Goal: Transaction & Acquisition: Purchase product/service

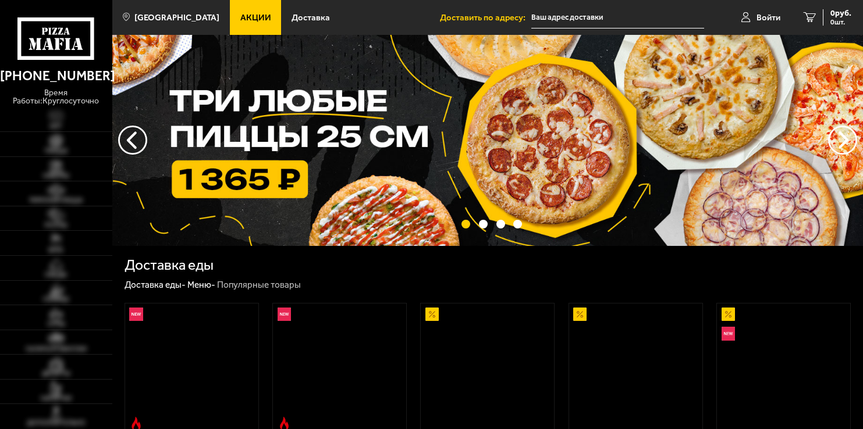
type input "[STREET_ADDRESS]"
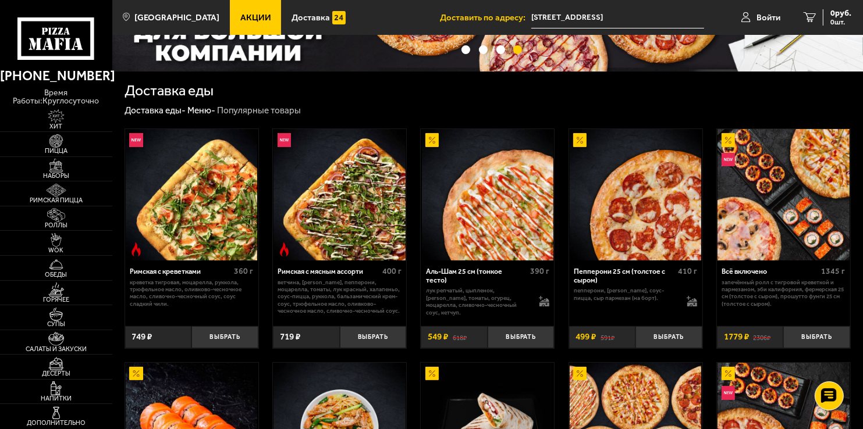
scroll to position [254, 0]
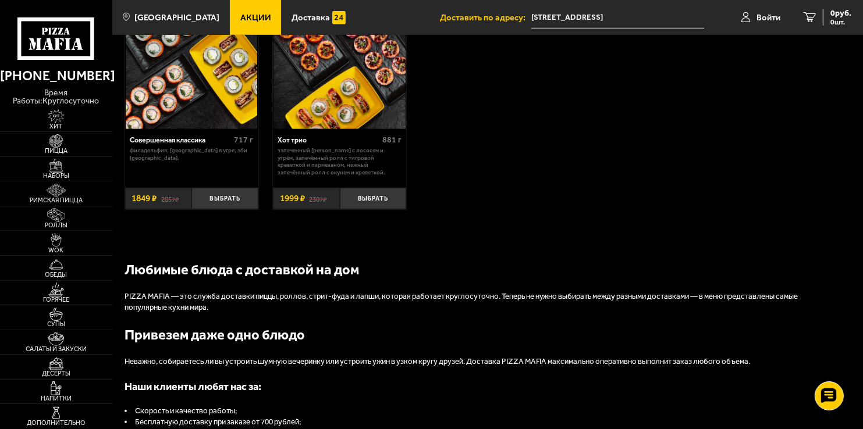
scroll to position [815, 0]
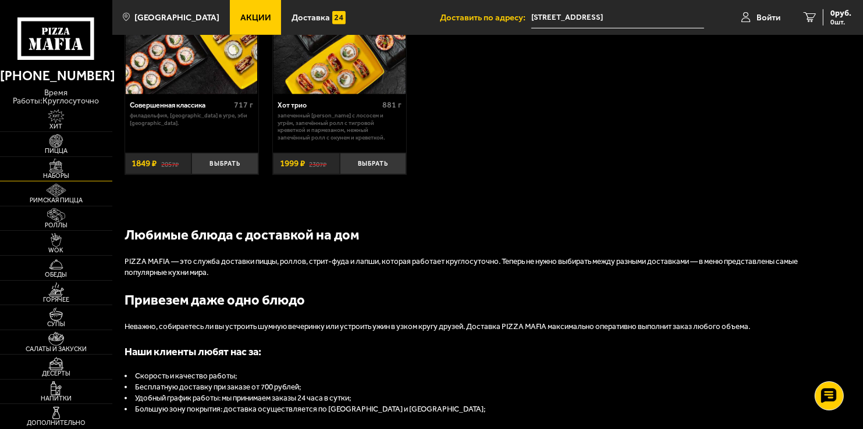
click at [70, 166] on img at bounding box center [56, 166] width 34 height 14
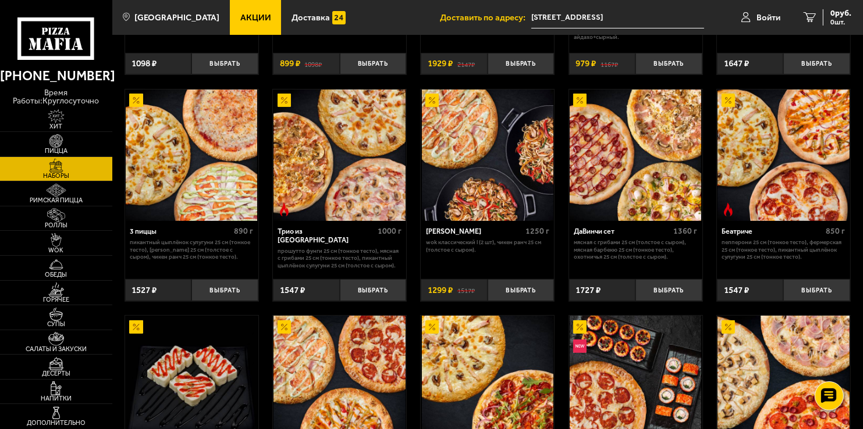
scroll to position [233, 0]
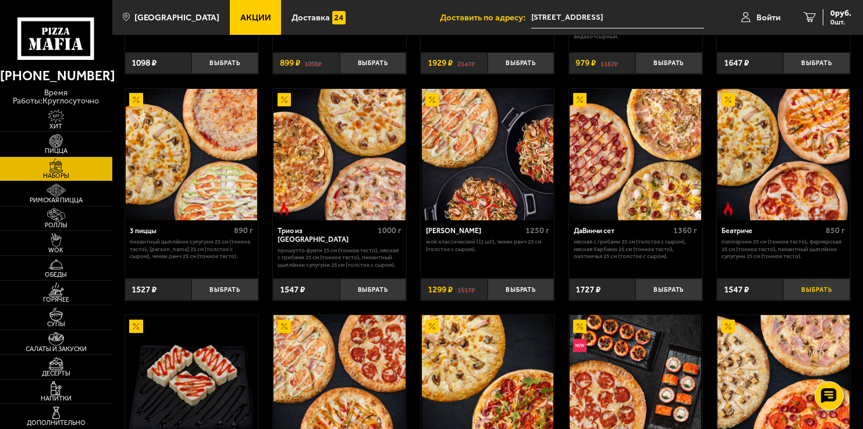
click at [815, 282] on button "Выбрать" at bounding box center [816, 290] width 67 height 22
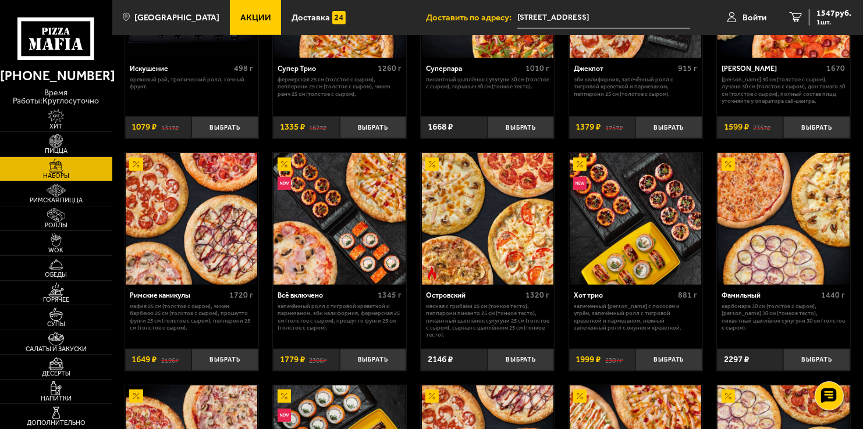
scroll to position [640, 0]
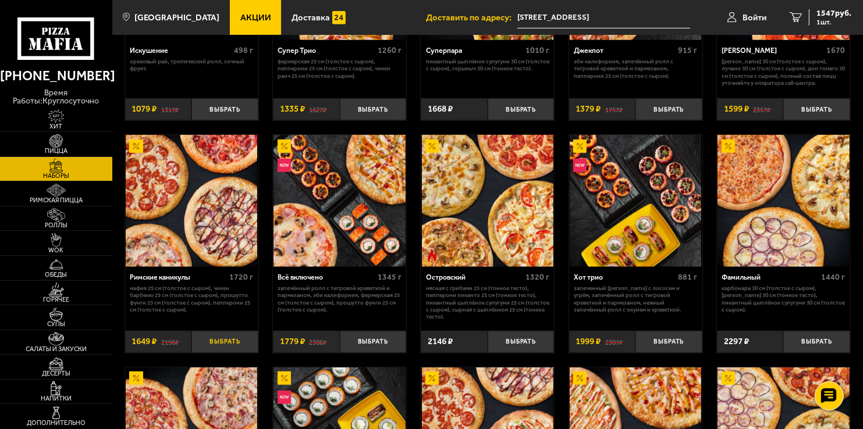
click at [239, 349] on button "Выбрать" at bounding box center [224, 342] width 67 height 22
click at [205, 344] on button "−" at bounding box center [202, 342] width 22 height 22
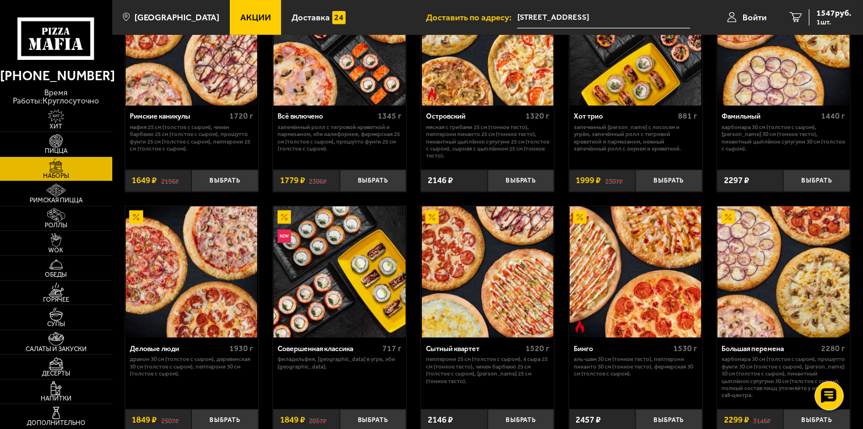
scroll to position [873, 0]
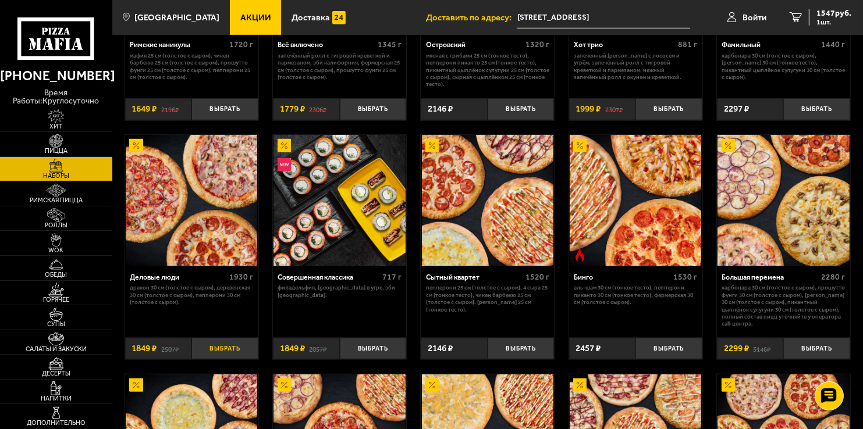
click at [232, 350] on button "Выбрать" at bounding box center [224, 349] width 67 height 22
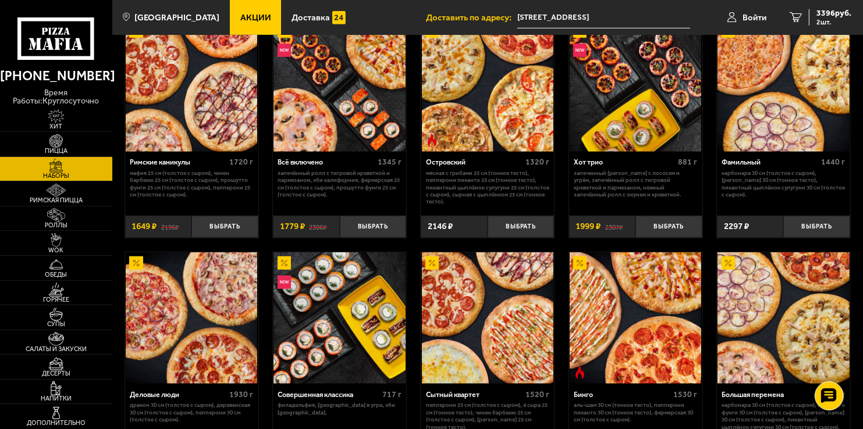
scroll to position [815, 0]
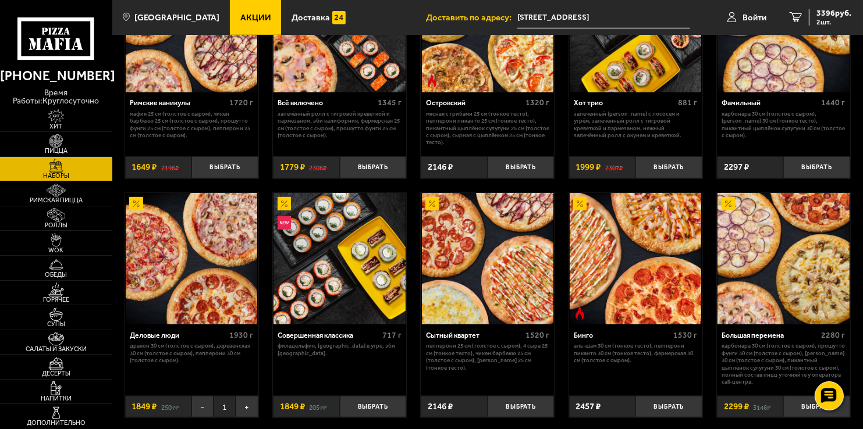
click at [199, 409] on button "−" at bounding box center [202, 407] width 22 height 22
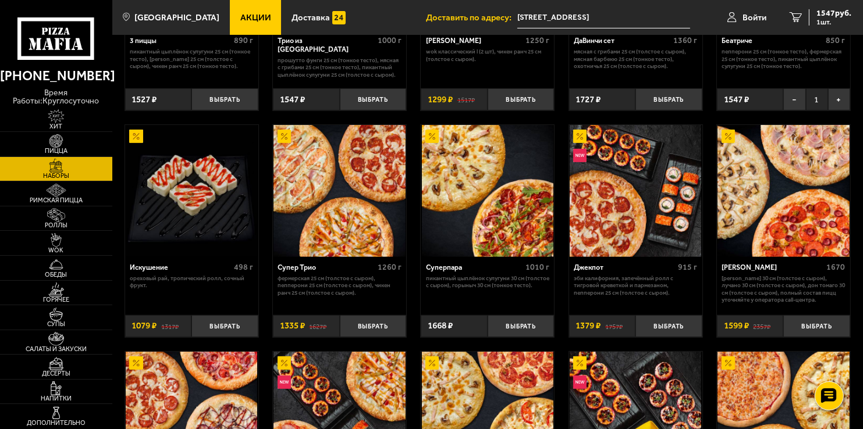
scroll to position [407, 0]
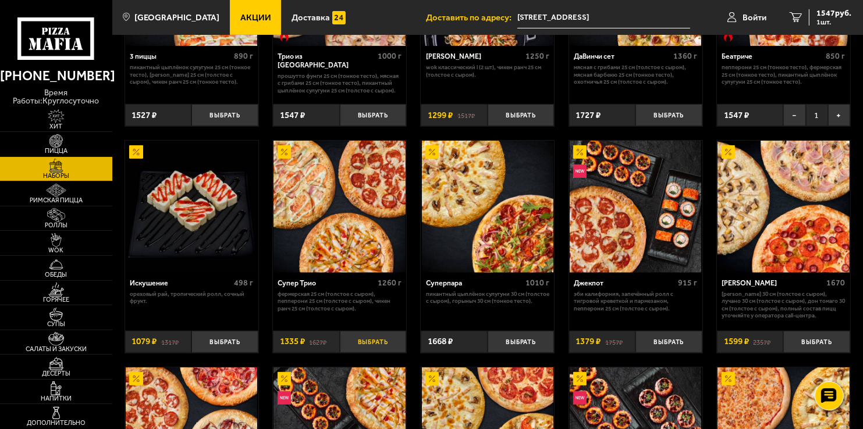
click at [372, 342] on button "Выбрать" at bounding box center [373, 342] width 67 height 22
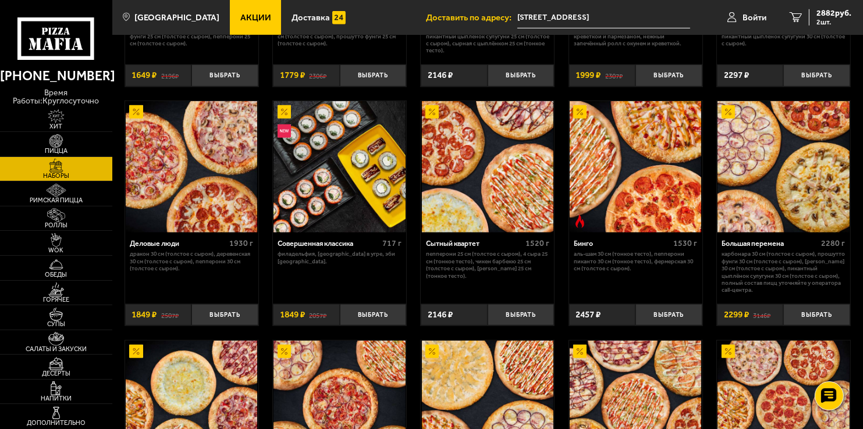
scroll to position [931, 0]
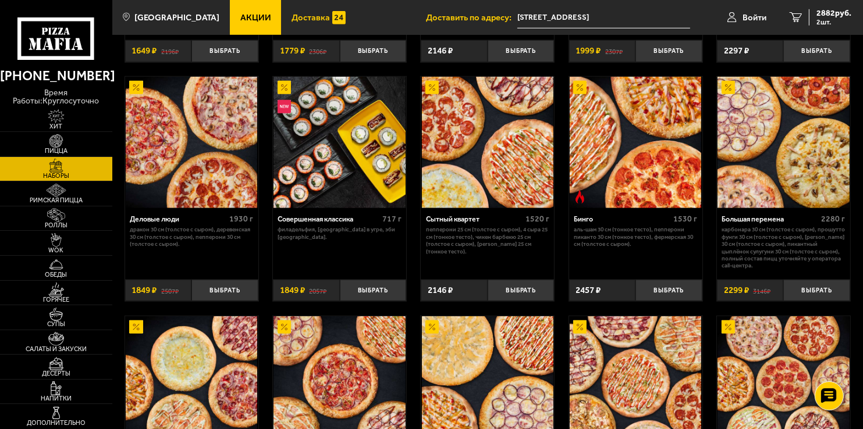
click at [310, 16] on span "Доставка" at bounding box center [311, 17] width 38 height 9
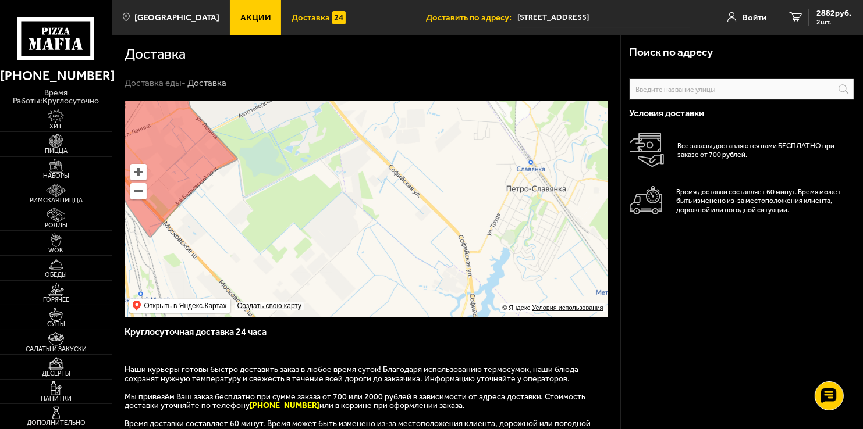
drag, startPoint x: 378, startPoint y: 210, endPoint x: 368, endPoint y: 268, distance: 58.5
click at [368, 268] on ymaps at bounding box center [366, 209] width 483 height 216
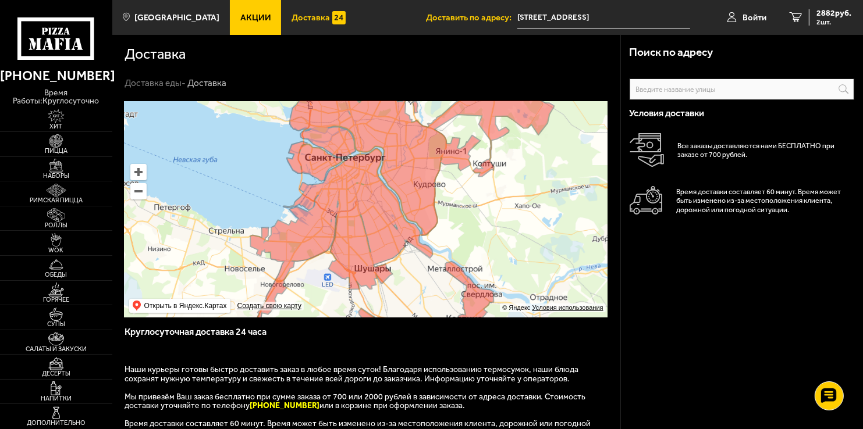
drag, startPoint x: 363, startPoint y: 194, endPoint x: 398, endPoint y: 277, distance: 89.7
click at [398, 277] on ymaps at bounding box center [366, 209] width 483 height 216
click at [181, 37] on div "Доставка" at bounding box center [367, 52] width 484 height 35
click at [175, 20] on span "[GEOGRAPHIC_DATA]" at bounding box center [176, 17] width 85 height 9
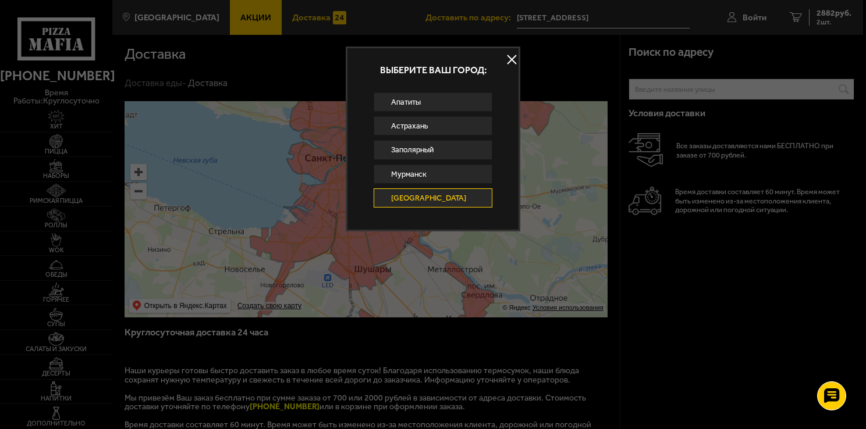
click at [509, 61] on button at bounding box center [511, 59] width 17 height 17
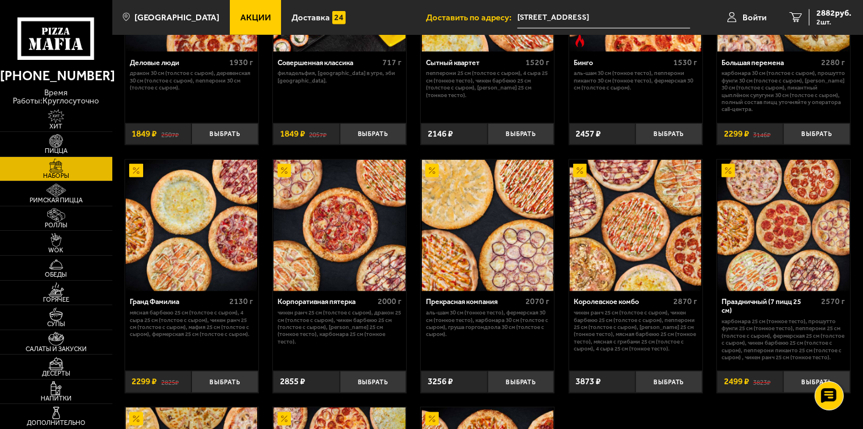
scroll to position [1047, 0]
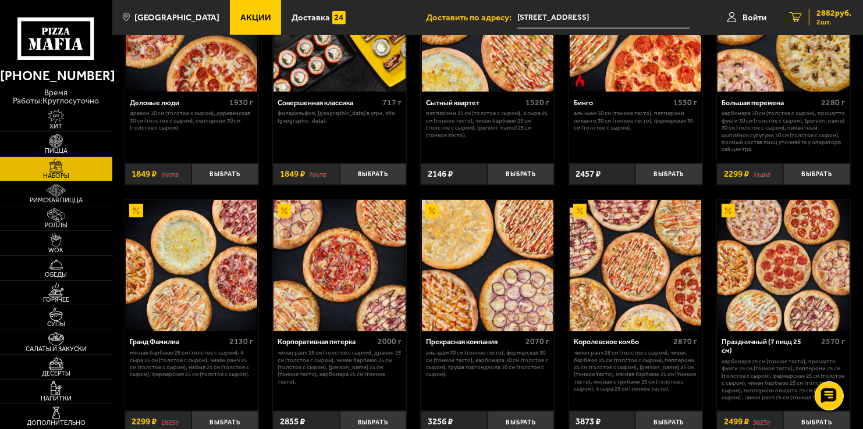
click at [833, 11] on span "2882 руб." at bounding box center [833, 13] width 35 height 8
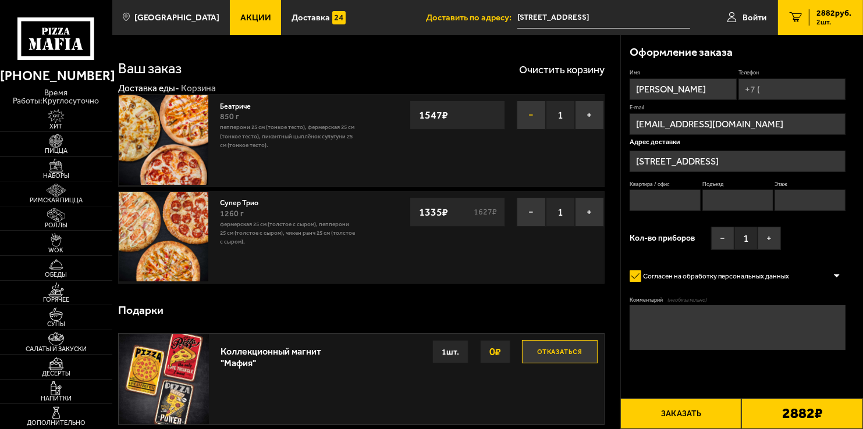
click at [532, 121] on button "−" at bounding box center [531, 115] width 29 height 29
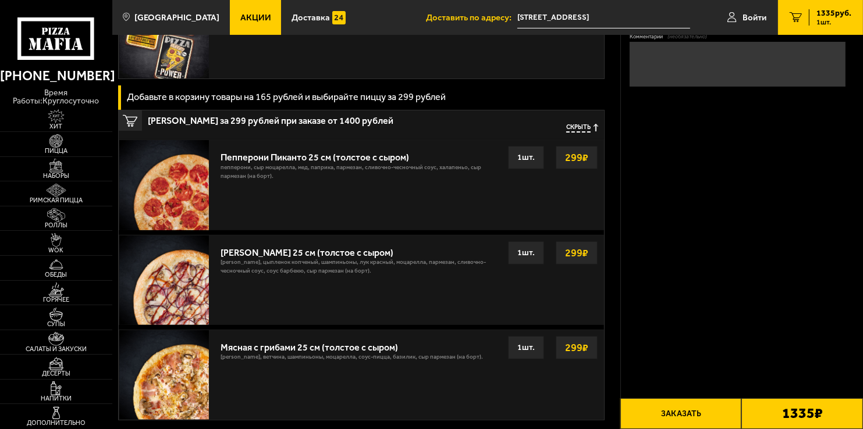
scroll to position [349, 0]
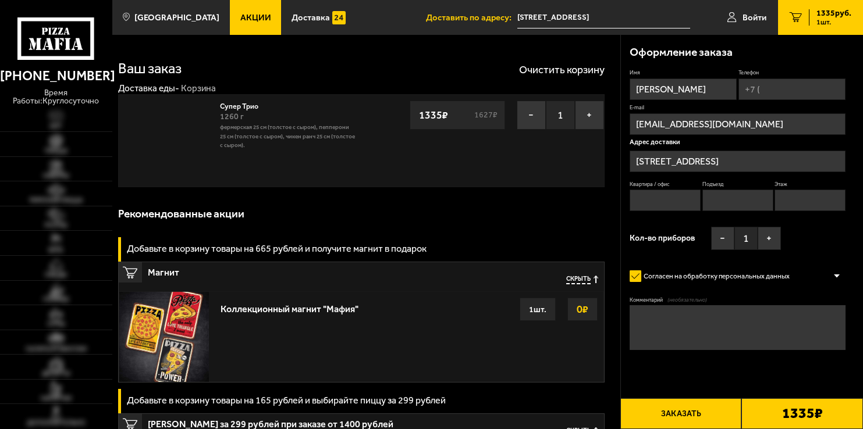
scroll to position [349, 0]
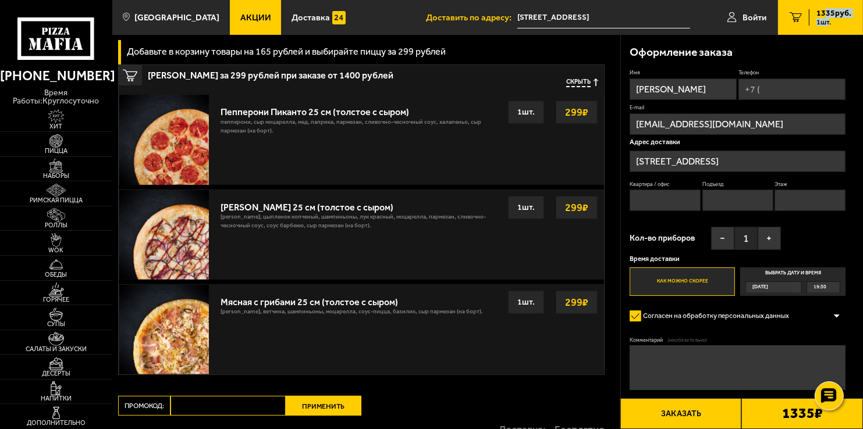
click at [824, 17] on div "1335 руб. 1 шт." at bounding box center [830, 17] width 42 height 16
click at [47, 167] on img at bounding box center [56, 166] width 34 height 14
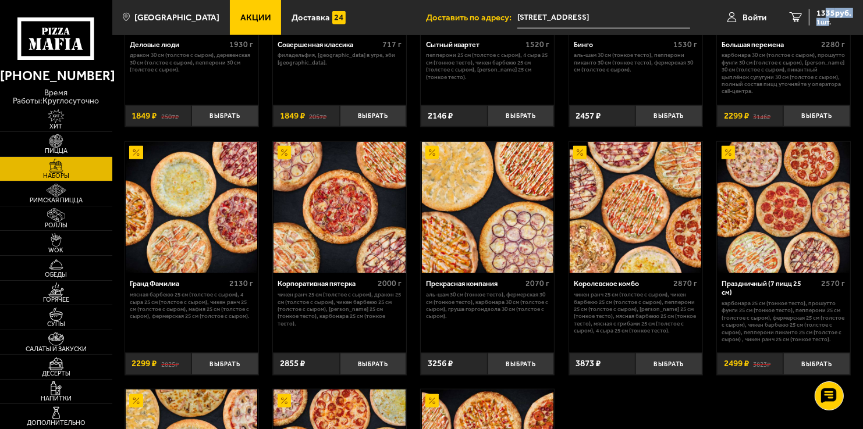
scroll to position [1338, 0]
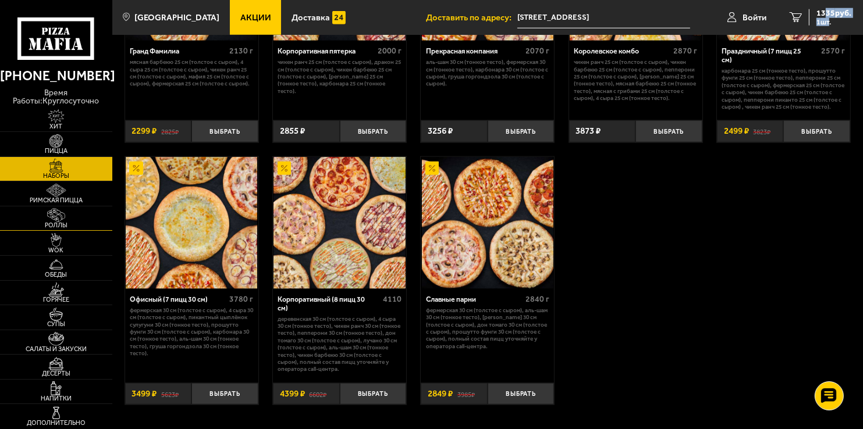
click at [47, 222] on span "Роллы" at bounding box center [56, 225] width 112 height 6
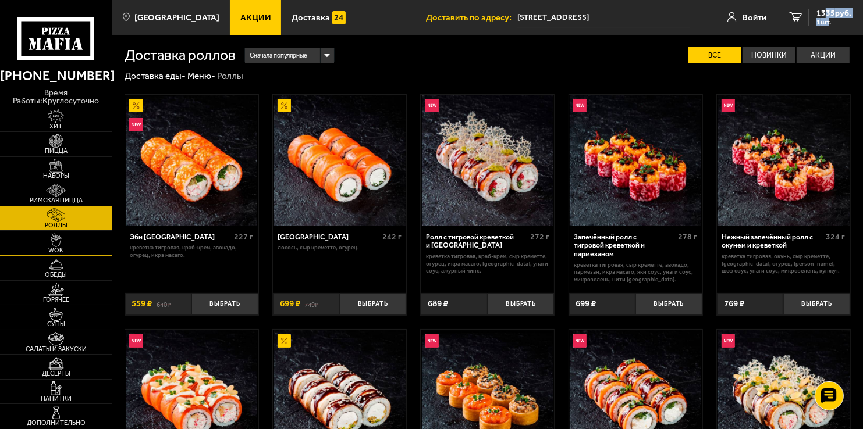
click at [58, 247] on span "WOK" at bounding box center [56, 250] width 112 height 6
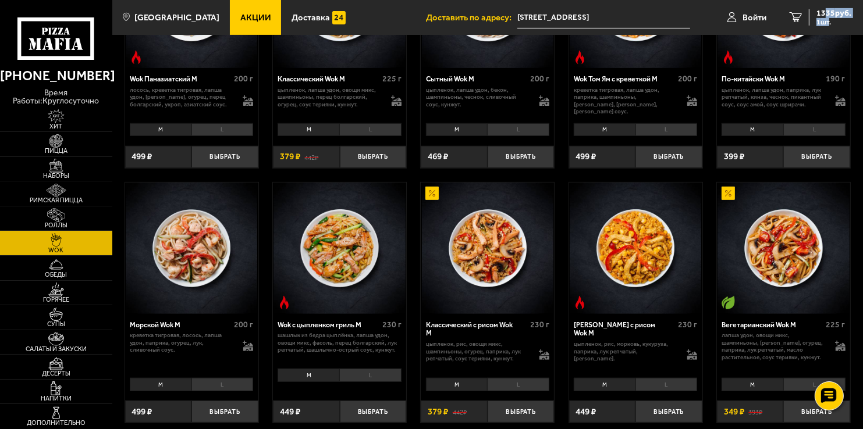
scroll to position [465, 0]
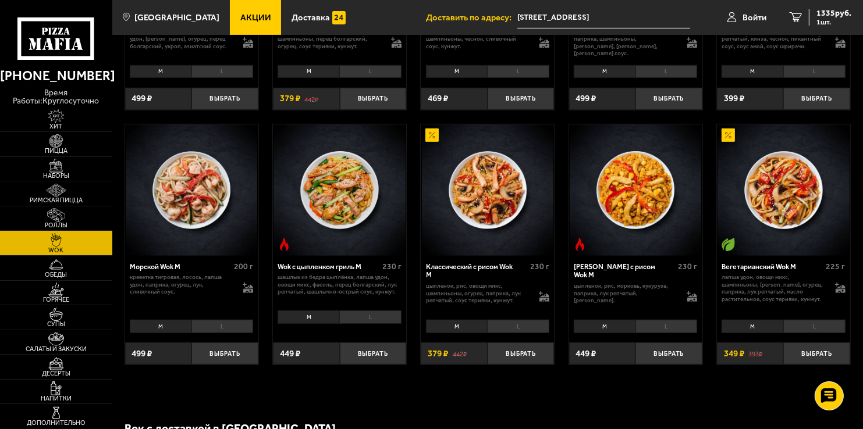
click at [527, 330] on li "L" at bounding box center [518, 326] width 62 height 13
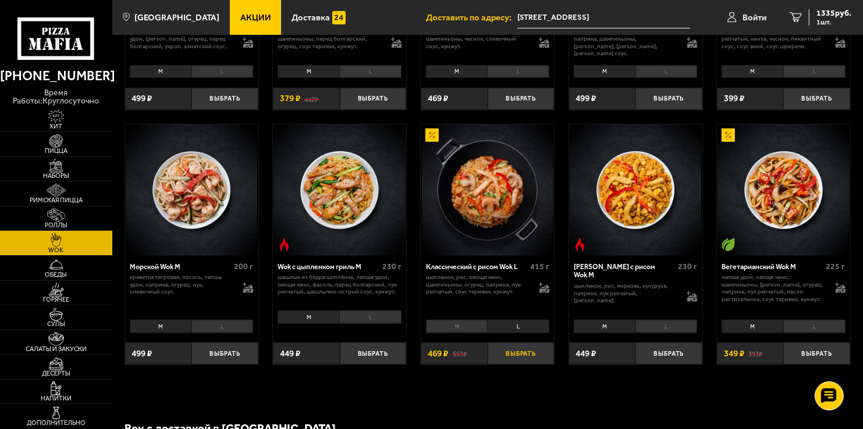
click at [526, 354] on button "Выбрать" at bounding box center [521, 354] width 67 height 22
click at [58, 344] on img at bounding box center [56, 339] width 34 height 14
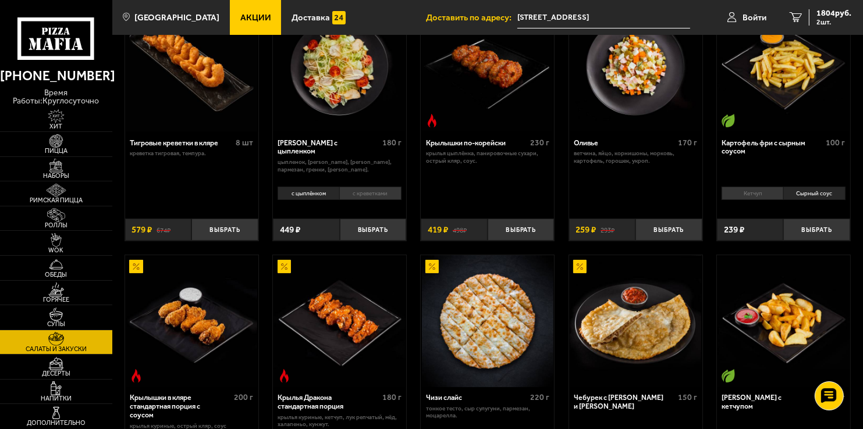
scroll to position [58, 0]
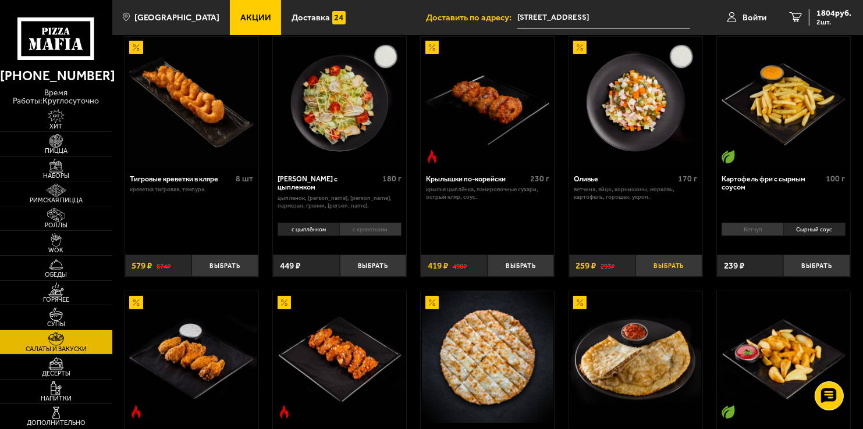
click at [666, 265] on button "Выбрать" at bounding box center [668, 266] width 67 height 22
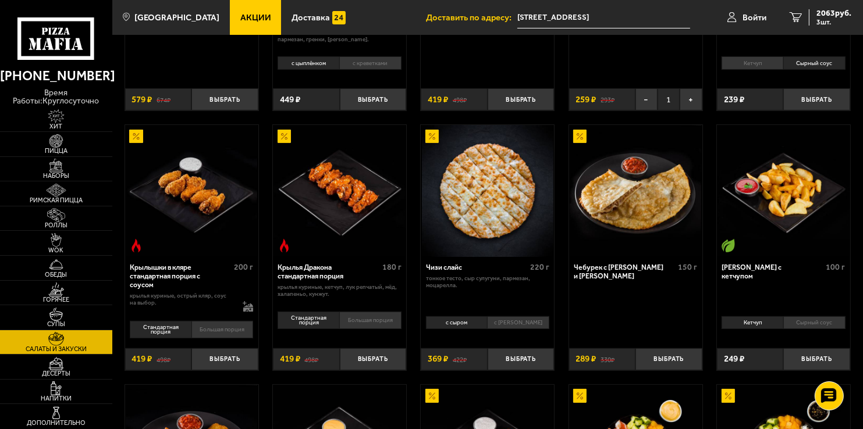
scroll to position [233, 0]
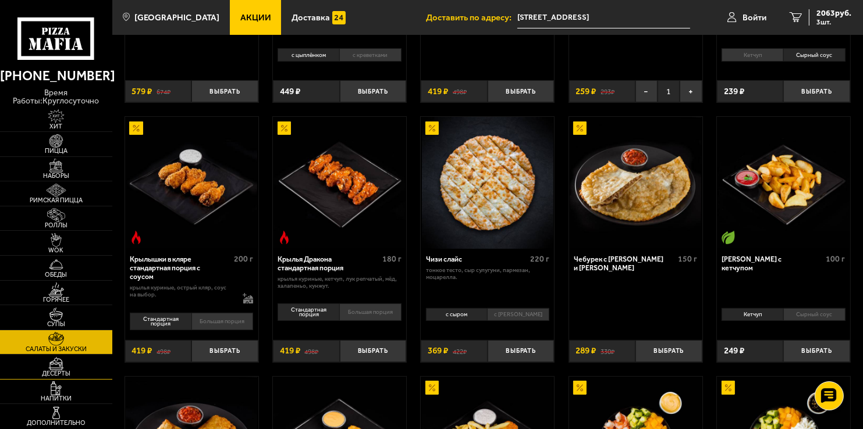
click at [45, 365] on img at bounding box center [56, 364] width 34 height 14
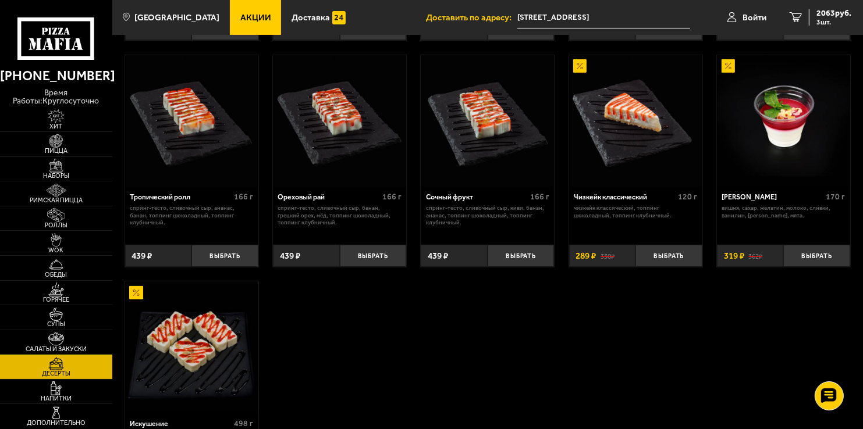
scroll to position [291, 0]
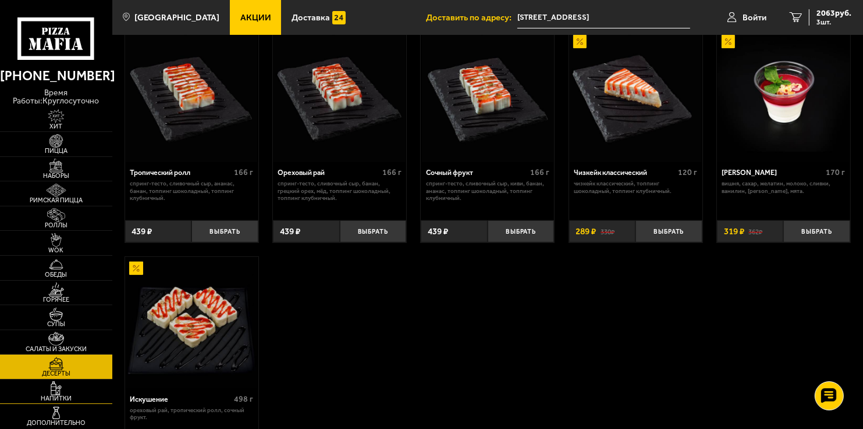
click at [54, 396] on span "Напитки" at bounding box center [56, 399] width 112 height 6
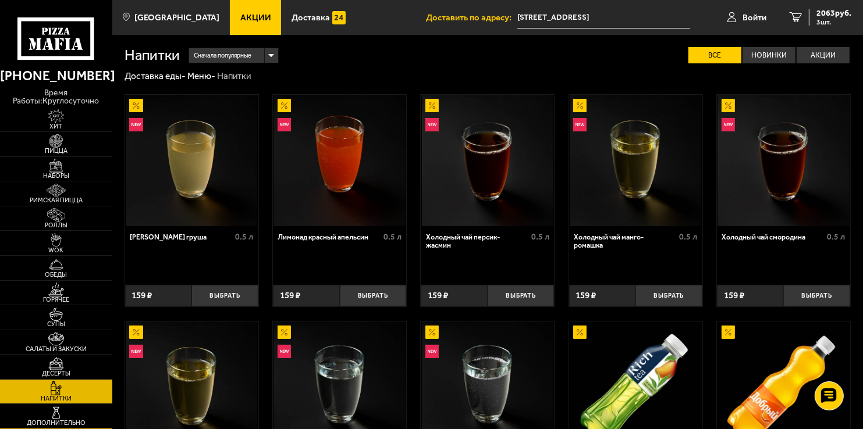
click at [54, 413] on img at bounding box center [56, 414] width 34 height 14
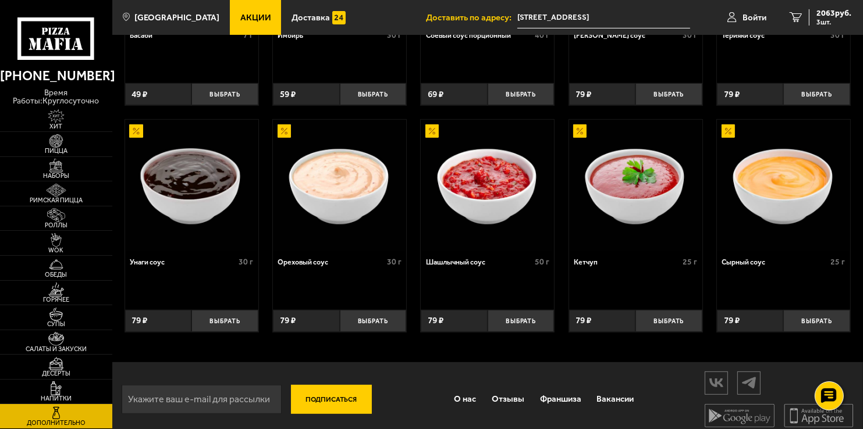
scroll to position [438, 0]
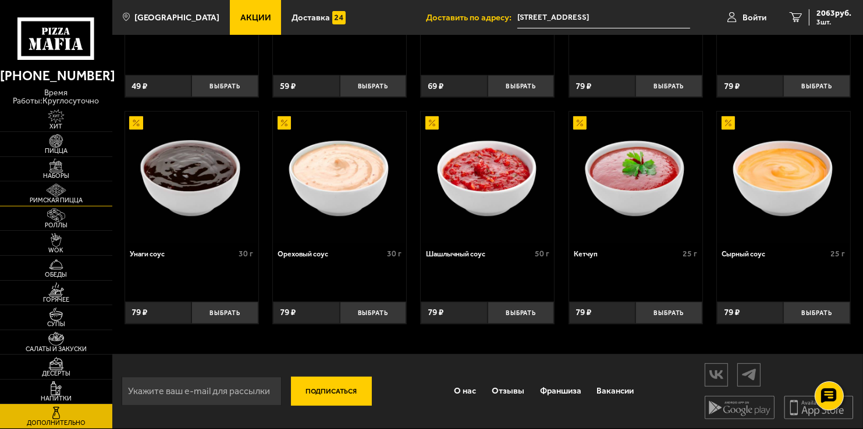
click at [70, 193] on img at bounding box center [56, 191] width 34 height 14
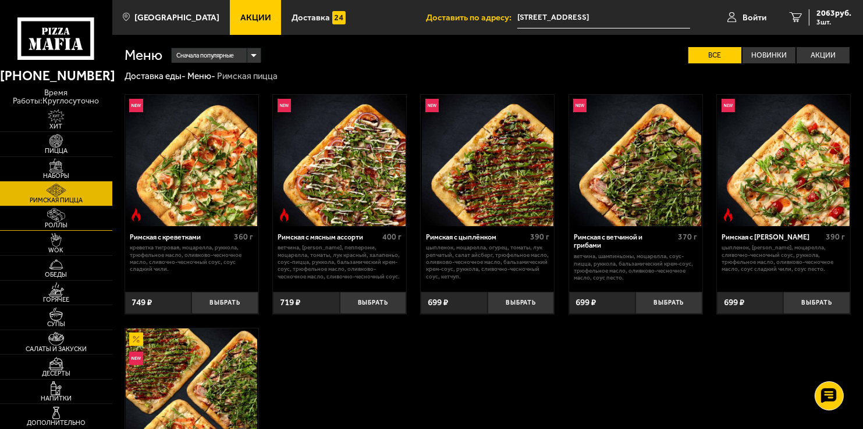
click at [68, 230] on link "Роллы" at bounding box center [56, 219] width 112 height 24
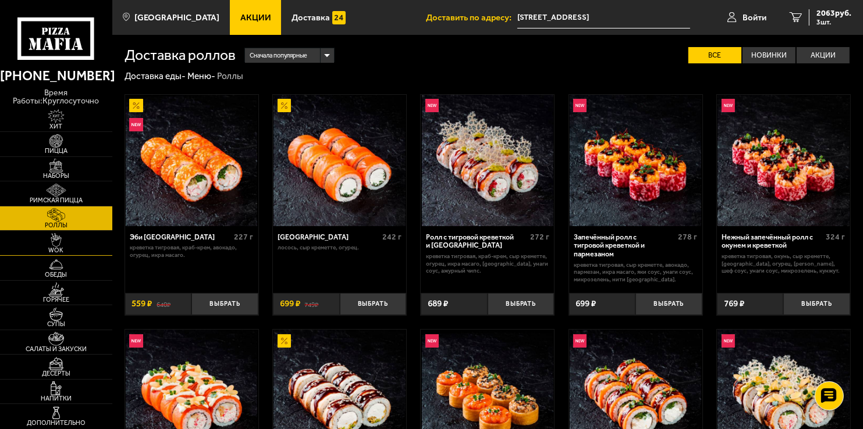
click at [65, 253] on span "WOK" at bounding box center [56, 250] width 112 height 6
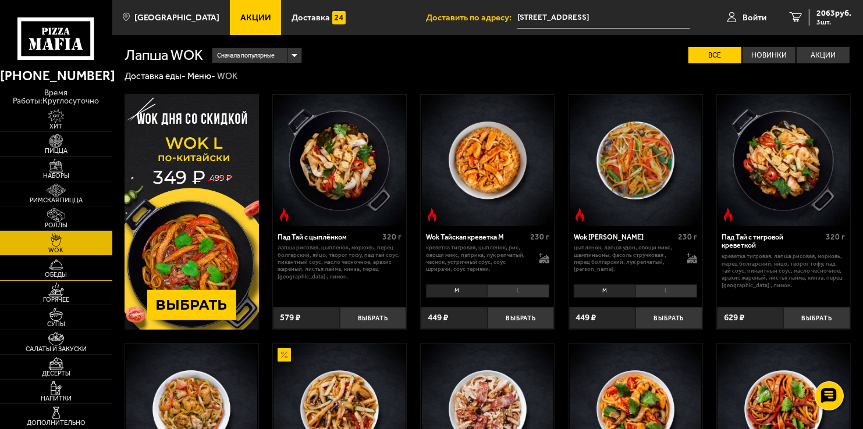
click at [65, 268] on img at bounding box center [56, 265] width 34 height 14
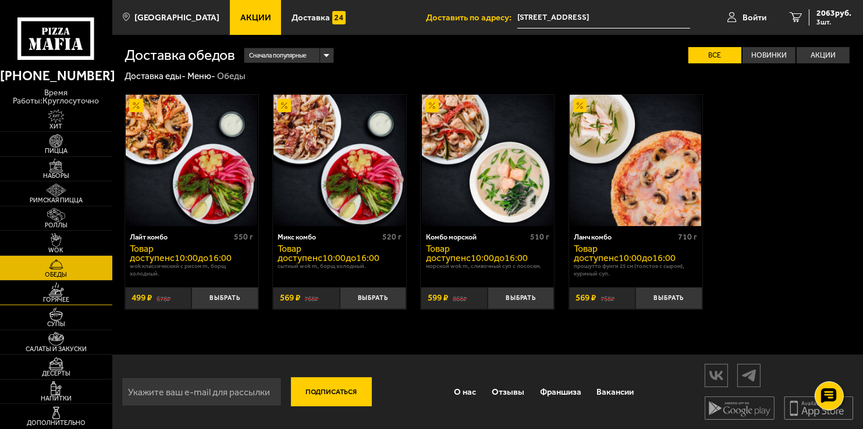
click at [70, 295] on img at bounding box center [56, 290] width 34 height 14
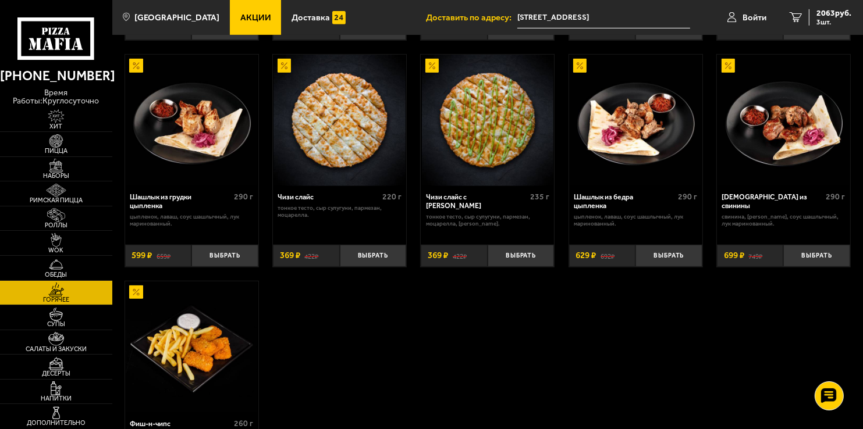
scroll to position [582, 0]
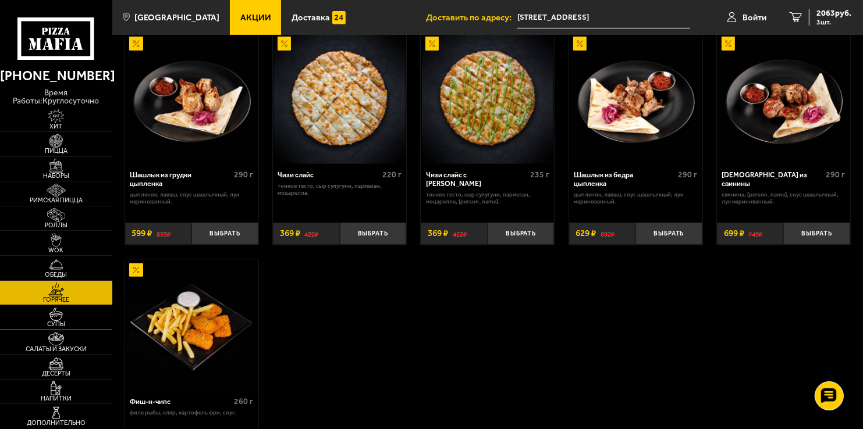
click at [65, 321] on span "Супы" at bounding box center [56, 324] width 112 height 6
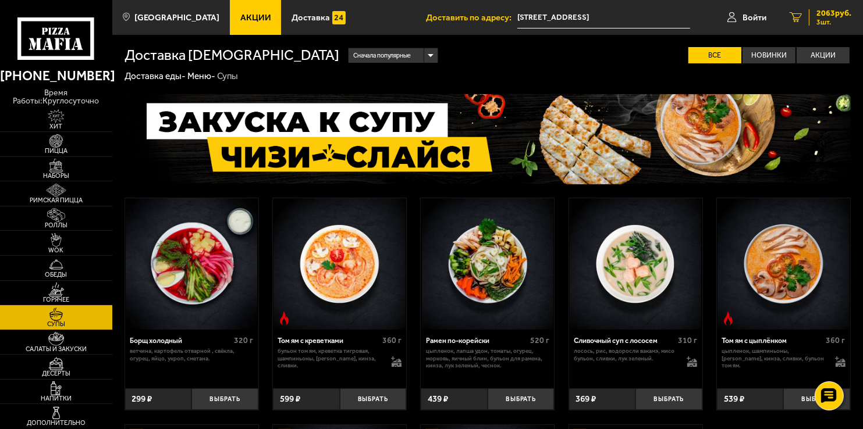
click at [839, 16] on span "2063 руб." at bounding box center [833, 13] width 35 height 8
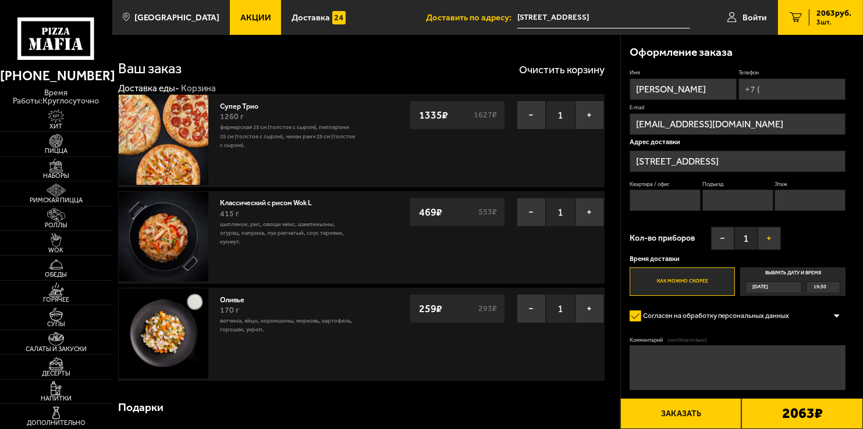
click at [765, 237] on button "+" at bounding box center [769, 238] width 23 height 23
click at [769, 88] on input "Телефон" at bounding box center [791, 90] width 107 height 22
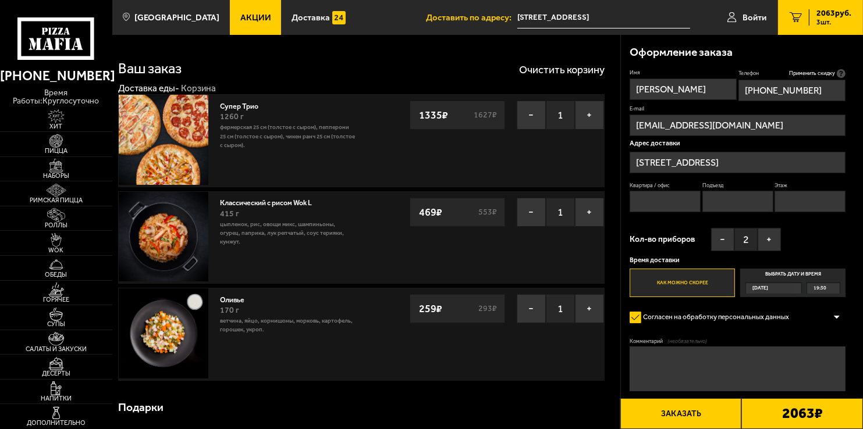
type input "+7 (953) 359-02-01"
click at [680, 412] on button "Заказать" at bounding box center [681, 414] width 122 height 31
click at [651, 196] on input "Квартира / офис" at bounding box center [665, 202] width 71 height 22
type input "139"
type input "4"
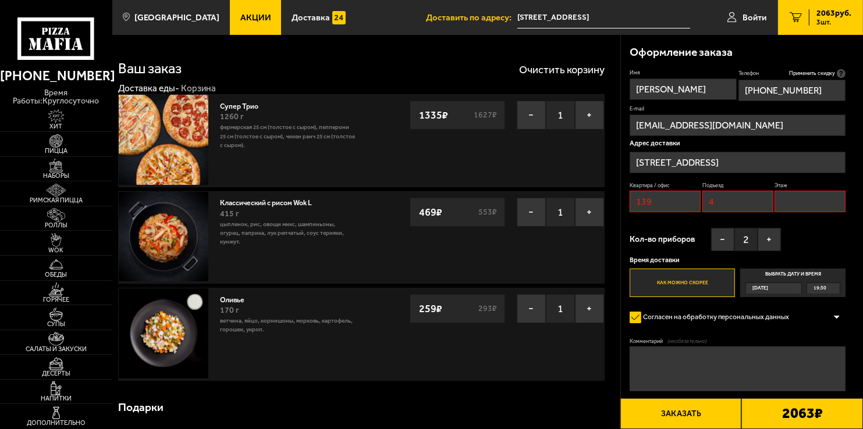
type input "8"
click at [681, 414] on button "Заказать" at bounding box center [681, 414] width 122 height 31
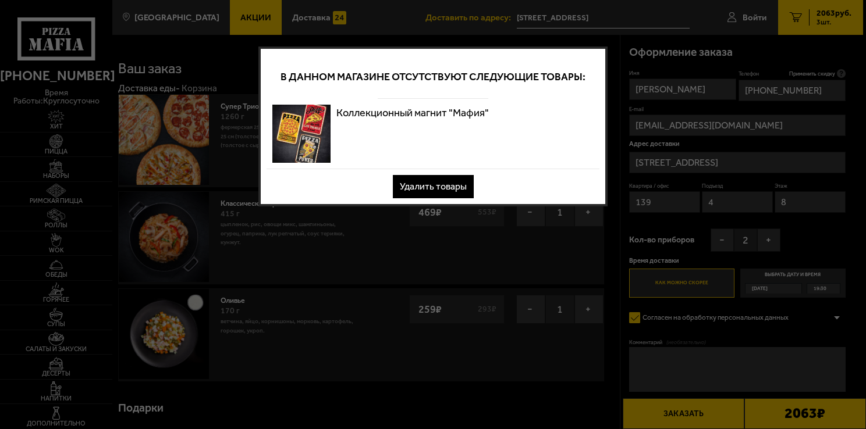
click at [468, 190] on button "Удалить товары" at bounding box center [433, 186] width 81 height 23
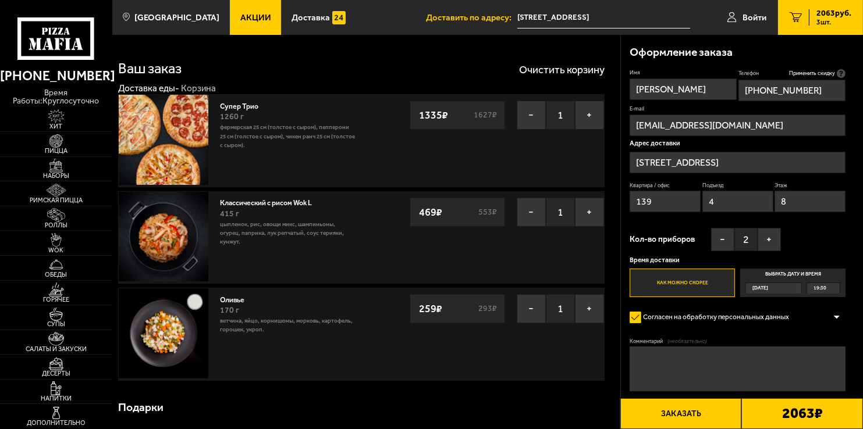
click at [692, 415] on button "Заказать" at bounding box center [681, 414] width 122 height 31
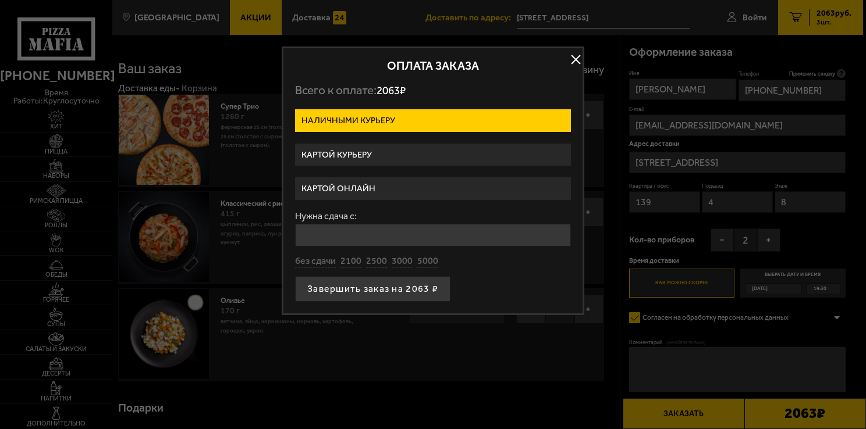
click at [445, 191] on label "Картой онлайн" at bounding box center [433, 188] width 276 height 23
click at [0, 0] on input "Картой онлайн" at bounding box center [0, 0] width 0 height 0
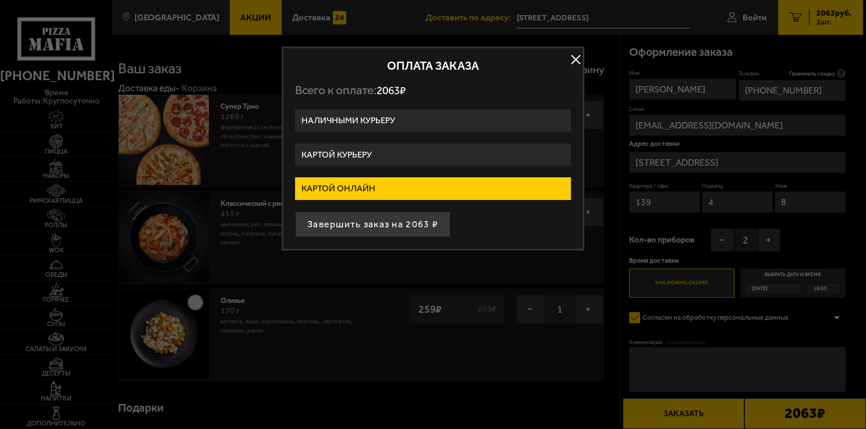
click at [389, 224] on button "Завершить заказ на 2063 ₽" at bounding box center [372, 225] width 155 height 26
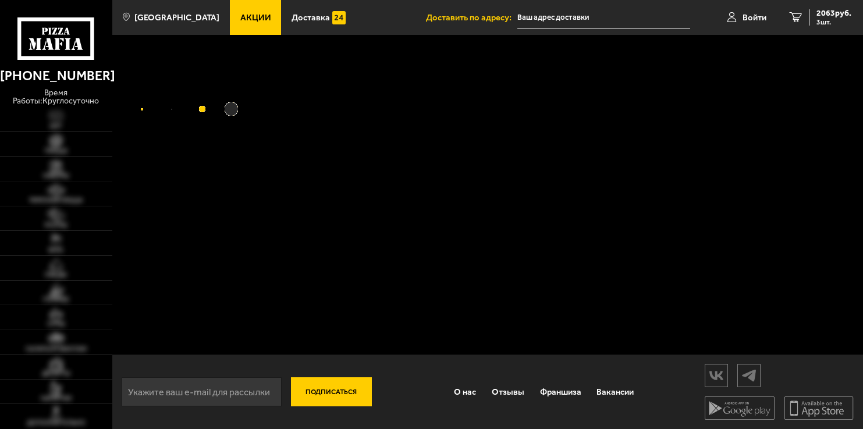
type input "[STREET_ADDRESS]"
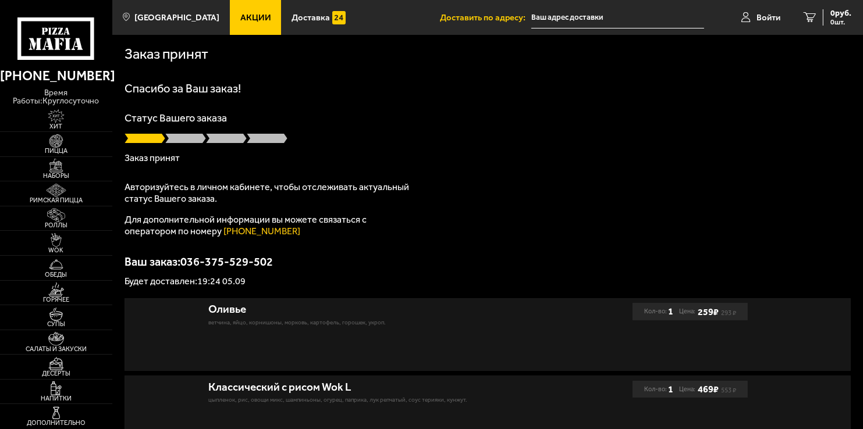
type input "[STREET_ADDRESS]"
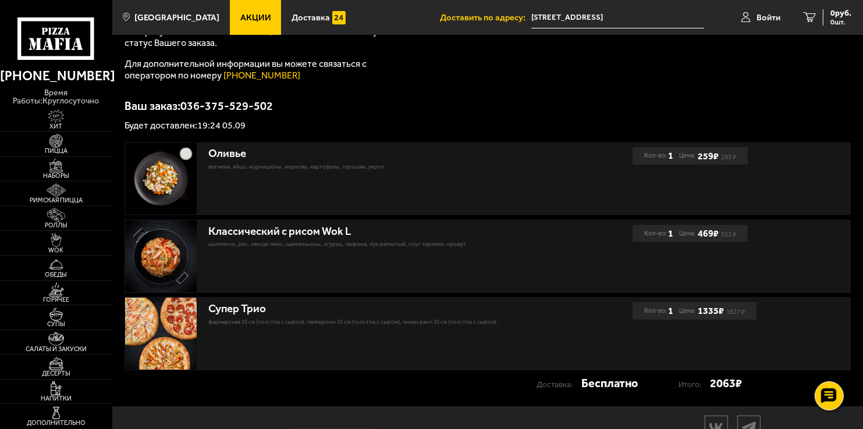
scroll to position [175, 0]
